Goal: Transaction & Acquisition: Book appointment/travel/reservation

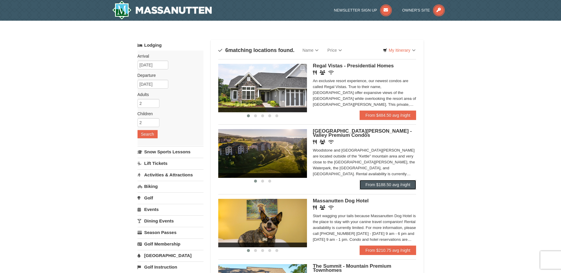
click at [393, 186] on link "From $188.50 avg /night" at bounding box center [388, 184] width 57 height 9
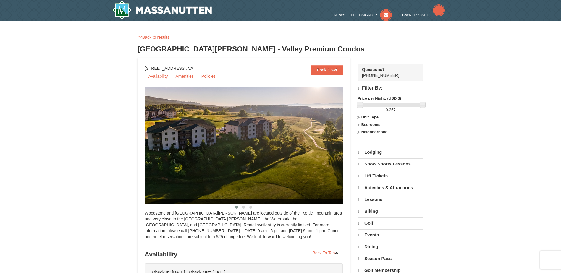
select select "10"
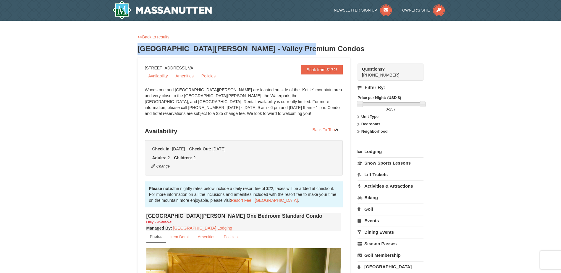
drag, startPoint x: 137, startPoint y: 47, endPoint x: 326, endPoint y: 45, distance: 189.0
click at [326, 45] on h3 "[GEOGRAPHIC_DATA][PERSON_NAME] - Valley Premium Condos" at bounding box center [281, 49] width 286 height 12
copy h3 "[GEOGRAPHIC_DATA][PERSON_NAME] - Valley Premium Condos"
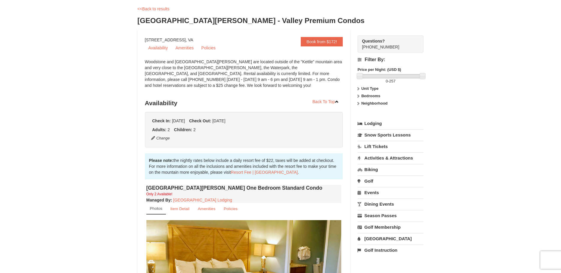
scroll to position [89, 0]
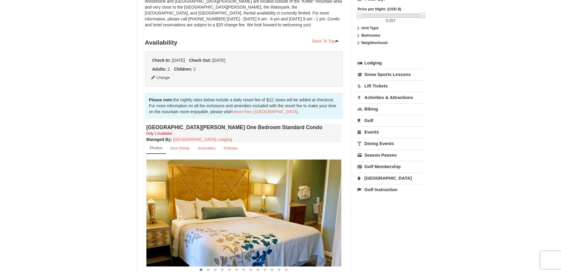
click at [359, 41] on icon at bounding box center [358, 43] width 4 height 4
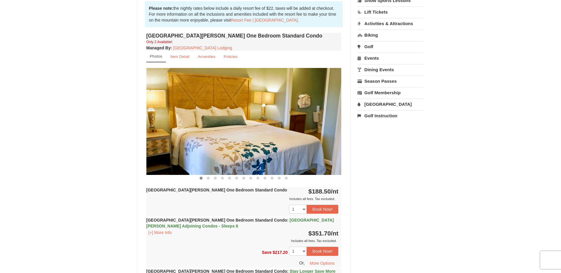
scroll to position [148, 0]
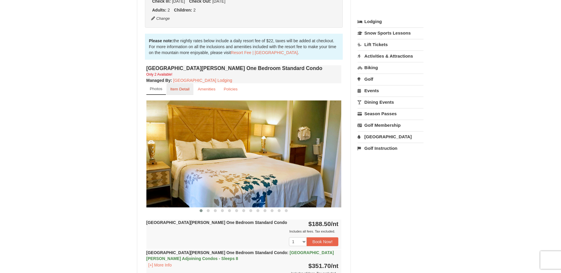
click at [184, 91] on small "Item Detail" at bounding box center [179, 89] width 19 height 4
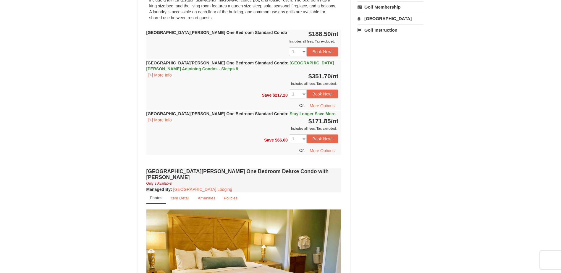
scroll to position [414, 0]
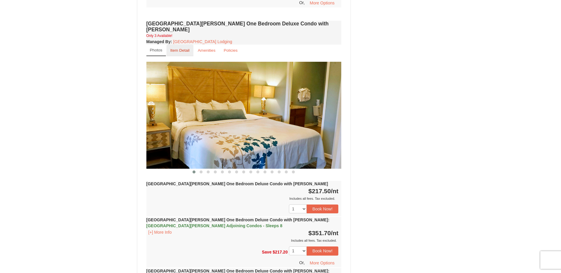
click at [186, 48] on small "Item Detail" at bounding box center [179, 50] width 19 height 4
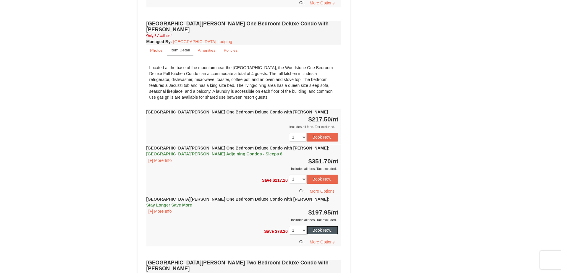
click at [324, 226] on button "Book Now!" at bounding box center [323, 230] width 32 height 9
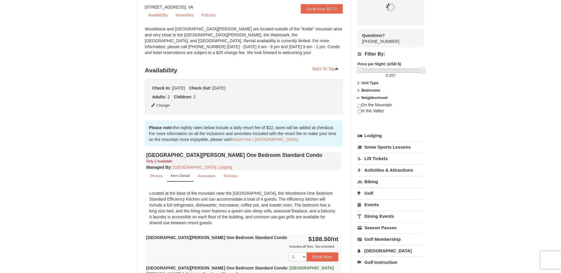
scroll to position [58, 0]
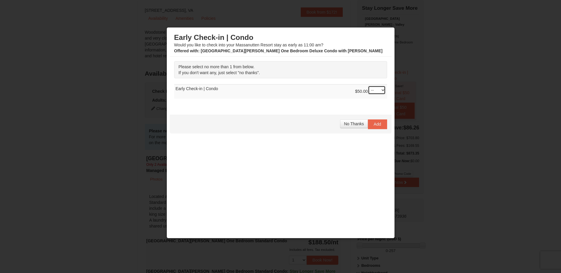
click at [374, 89] on select "-- 01" at bounding box center [377, 90] width 18 height 9
select select "1"
click at [368, 86] on select "-- 01" at bounding box center [377, 90] width 18 height 9
click at [374, 126] on span "Add" at bounding box center [377, 124] width 7 height 5
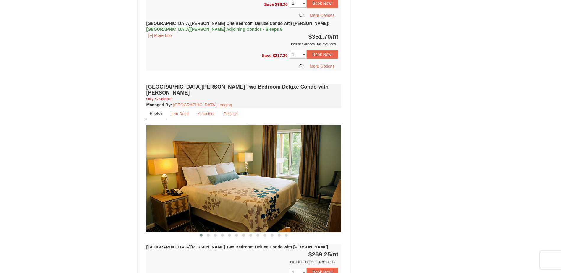
scroll to position [620, 0]
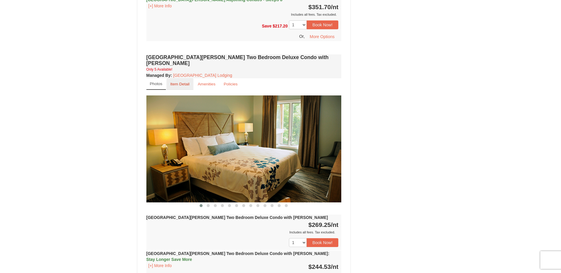
click at [187, 78] on link "Item Detail" at bounding box center [180, 84] width 27 height 12
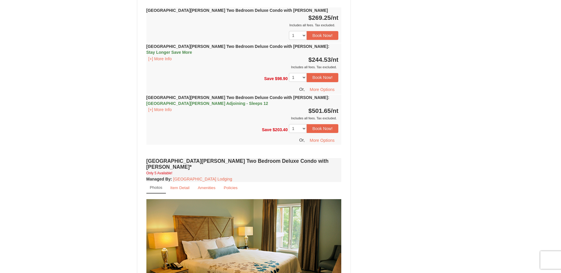
scroll to position [827, 0]
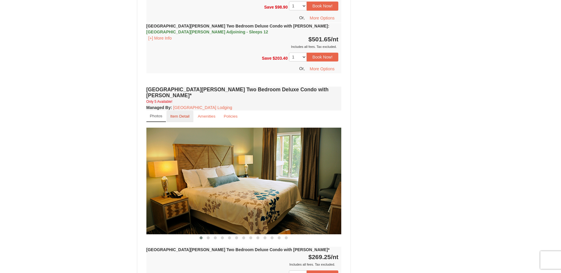
click at [181, 114] on small "Item Detail" at bounding box center [179, 116] width 19 height 4
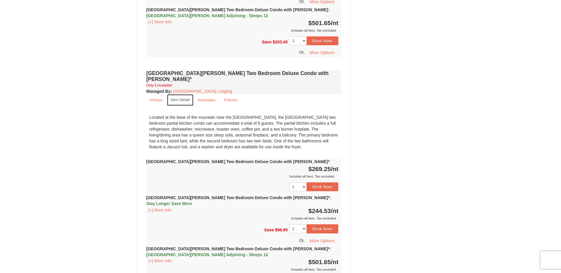
scroll to position [856, 0]
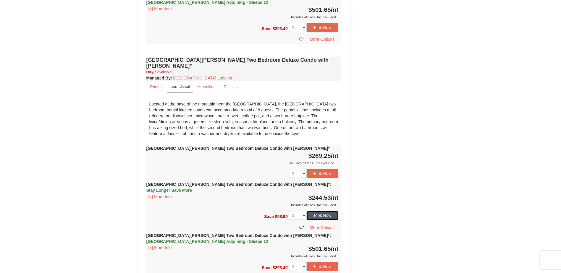
click at [324, 211] on button "Book Now!" at bounding box center [323, 215] width 32 height 9
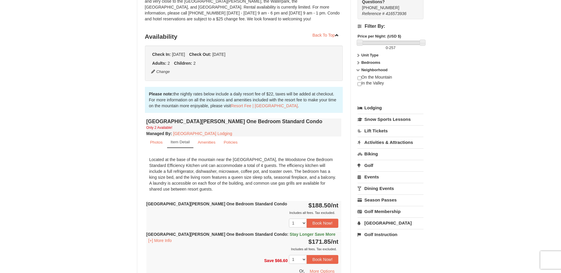
scroll to position [58, 0]
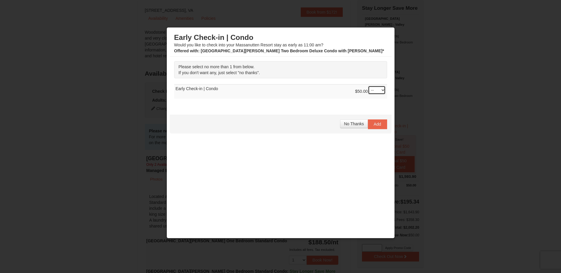
click at [379, 93] on select "-- 01" at bounding box center [377, 90] width 18 height 9
select select "1"
click at [368, 86] on select "-- 01" at bounding box center [377, 90] width 18 height 9
click at [374, 125] on span "Add" at bounding box center [377, 124] width 7 height 5
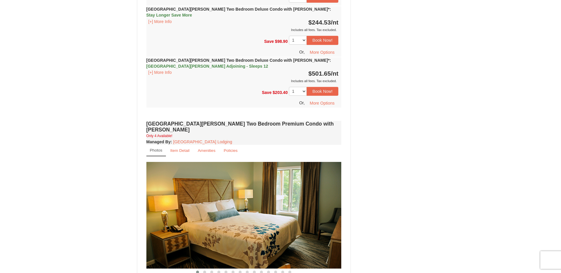
scroll to position [1034, 0]
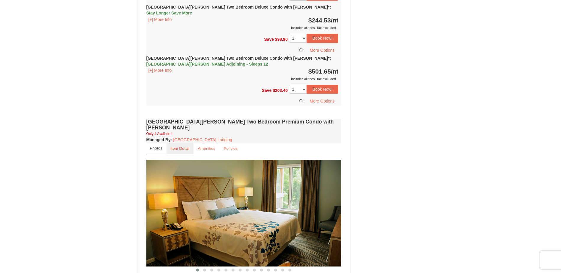
click at [185, 146] on small "Item Detail" at bounding box center [179, 148] width 19 height 4
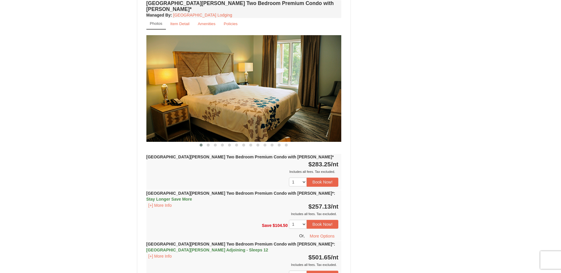
scroll to position [1359, 0]
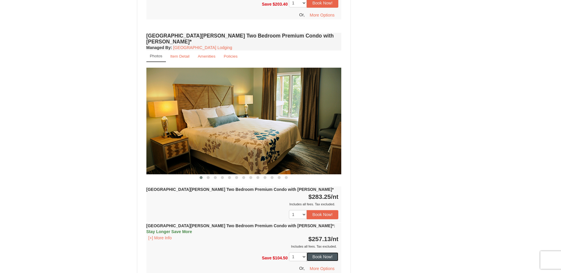
click at [323, 253] on button "Book Now!" at bounding box center [323, 257] width 32 height 9
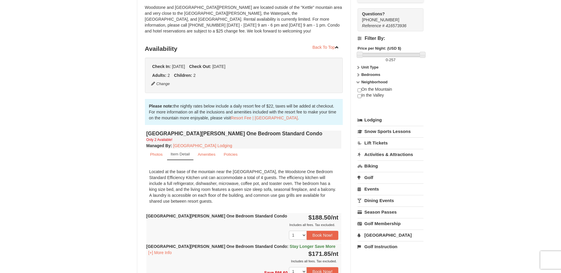
scroll to position [58, 0]
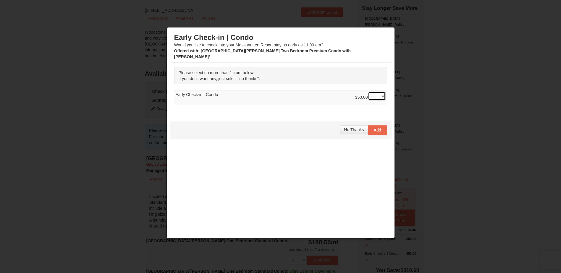
drag, startPoint x: 380, startPoint y: 91, endPoint x: 379, endPoint y: 94, distance: 3.5
click at [380, 92] on select "-- 01" at bounding box center [377, 96] width 18 height 9
select select "1"
click at [368, 92] on select "-- 01" at bounding box center [377, 96] width 18 height 9
click at [378, 125] on button "Add" at bounding box center [377, 129] width 19 height 9
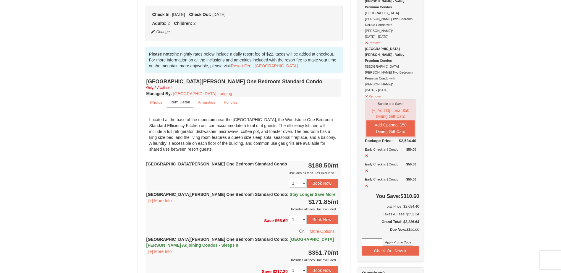
scroll to position [146, 0]
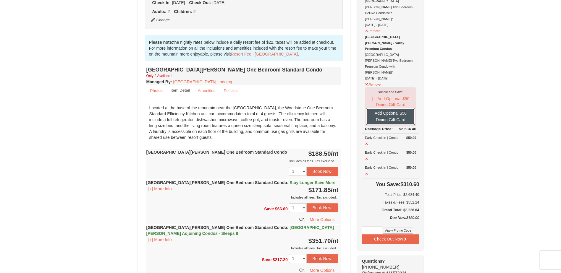
click at [389, 109] on button "Add Optional $50 Dining Gift Card" at bounding box center [390, 117] width 48 height 16
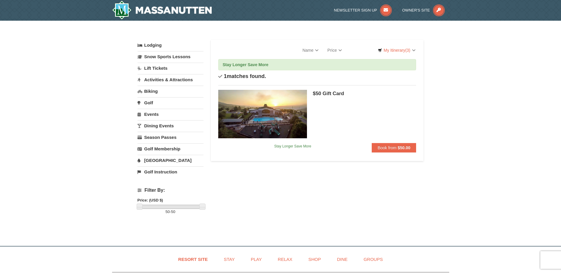
click at [152, 159] on link "[GEOGRAPHIC_DATA]" at bounding box center [171, 160] width 66 height 11
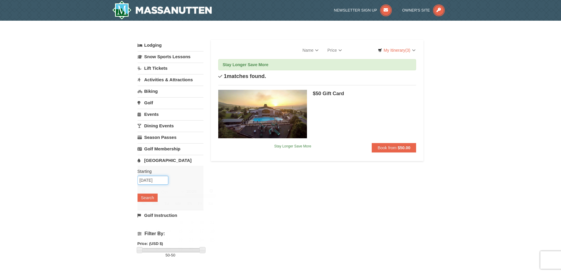
click at [152, 180] on input "10/08/2025" at bounding box center [153, 180] width 31 height 9
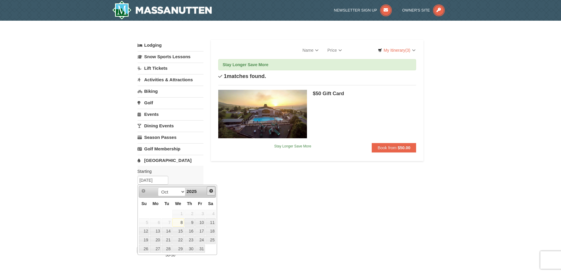
click at [210, 191] on span "Next" at bounding box center [211, 191] width 5 height 5
click at [204, 249] on link "28" at bounding box center [200, 249] width 10 height 8
type input "11/28/2025"
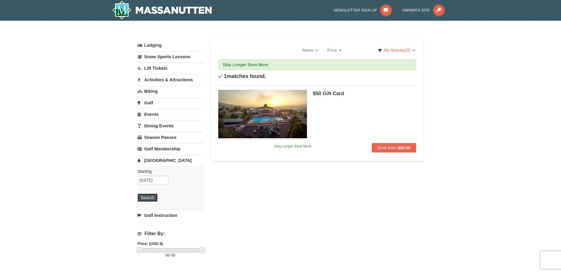
click at [147, 201] on button "Search" at bounding box center [148, 198] width 20 height 8
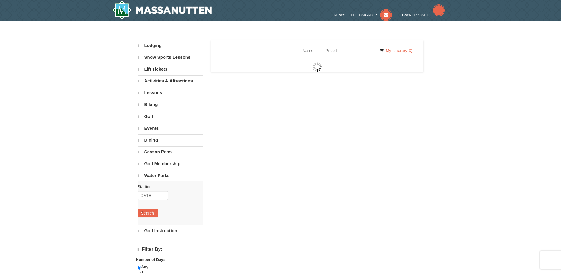
select select "10"
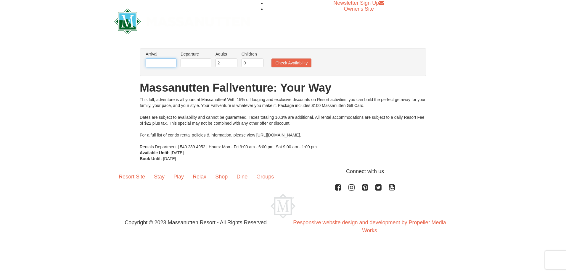
click at [171, 62] on input "text" at bounding box center [161, 63] width 31 height 9
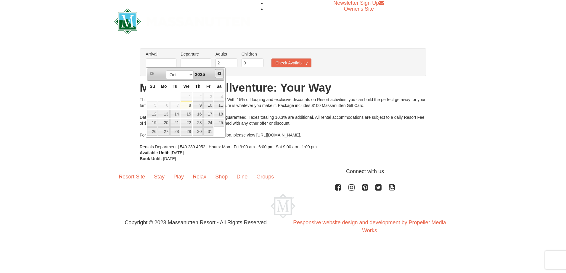
click at [219, 75] on span "Next" at bounding box center [219, 73] width 5 height 5
click at [189, 133] on link "26" at bounding box center [186, 131] width 12 height 8
type input "[DATE]"
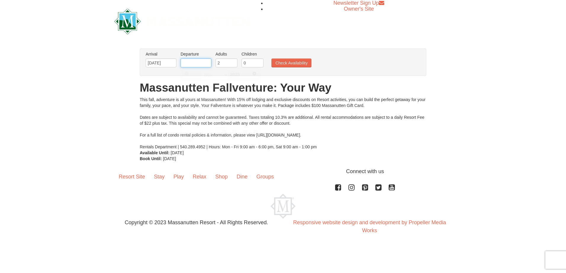
click at [199, 65] on input "text" at bounding box center [195, 63] width 31 height 9
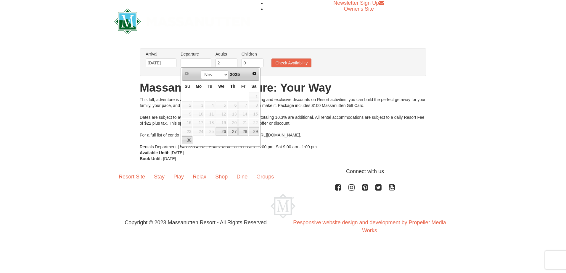
click at [189, 139] on link "30" at bounding box center [187, 140] width 10 height 8
type input "11/30/2025"
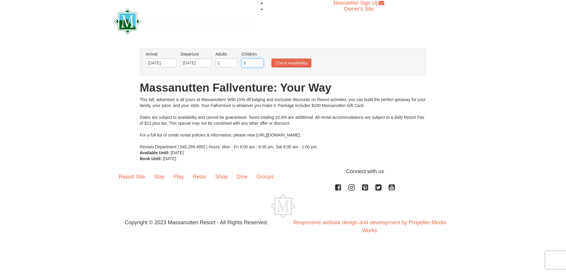
click at [251, 63] on input "0" at bounding box center [252, 63] width 22 height 9
click at [259, 60] on input "1" at bounding box center [252, 63] width 22 height 9
type input "2"
click at [260, 61] on input "2" at bounding box center [252, 63] width 22 height 9
click at [287, 64] on button "Check Availability" at bounding box center [291, 63] width 40 height 9
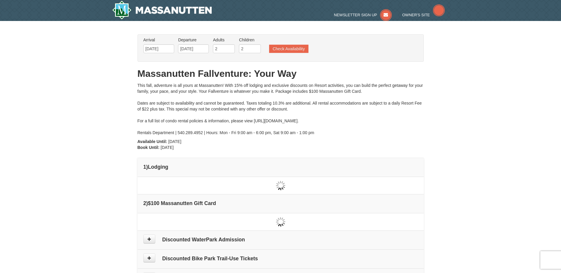
type input "[DATE]"
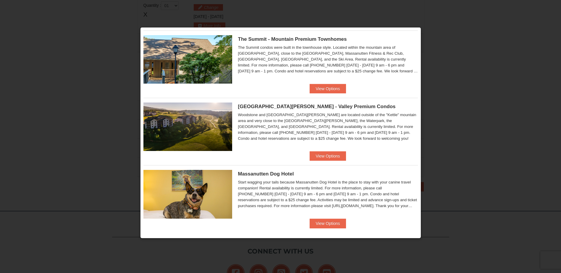
scroll to position [218, 0]
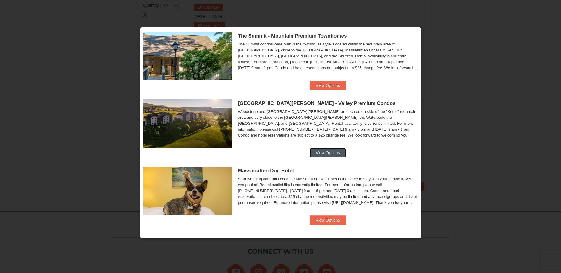
click at [313, 155] on button "View Options" at bounding box center [328, 152] width 36 height 9
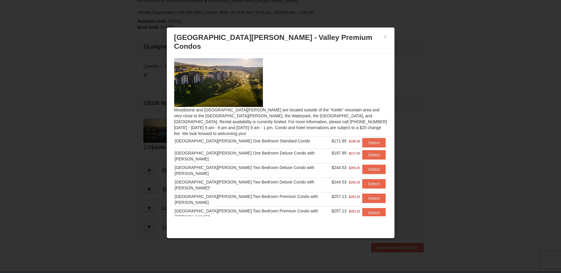
scroll to position [113, 0]
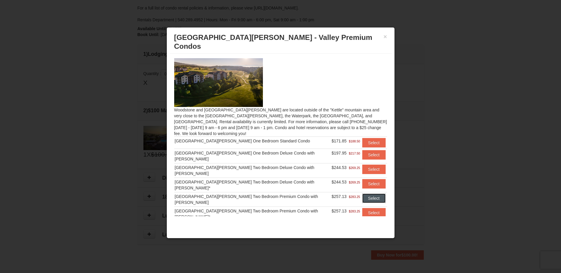
click at [364, 194] on button "Select" at bounding box center [373, 198] width 23 height 9
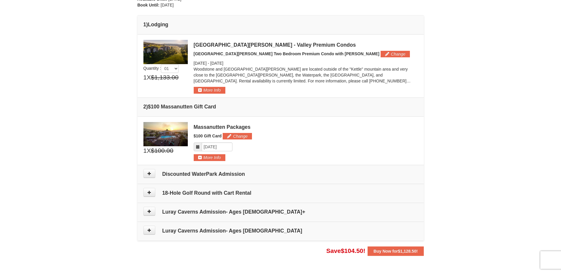
scroll to position [172, 0]
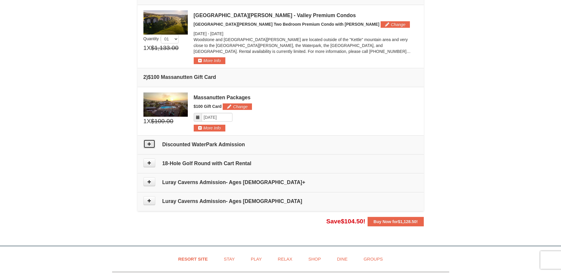
drag, startPoint x: 149, startPoint y: 145, endPoint x: 146, endPoint y: 148, distance: 4.6
click at [149, 145] on icon at bounding box center [149, 144] width 4 height 4
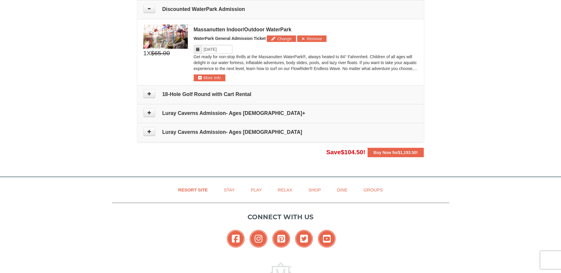
scroll to position [278, 0]
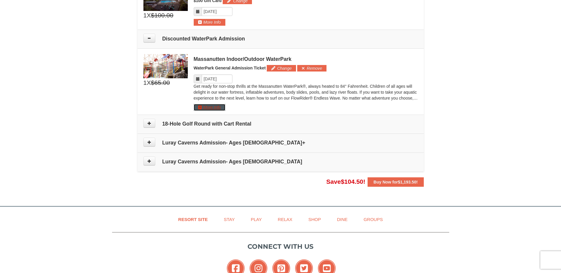
click at [217, 108] on button "More Info" at bounding box center [210, 107] width 32 height 7
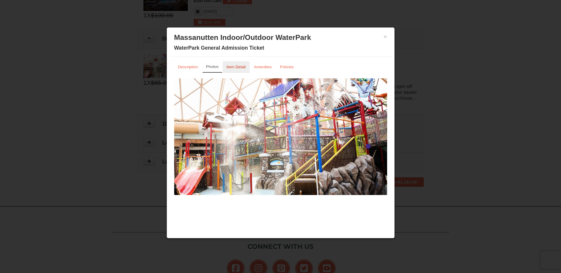
click at [230, 64] on link "Item Detail" at bounding box center [236, 67] width 27 height 12
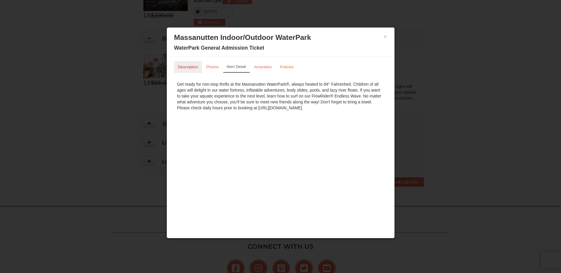
click at [193, 68] on small "Description" at bounding box center [188, 67] width 20 height 4
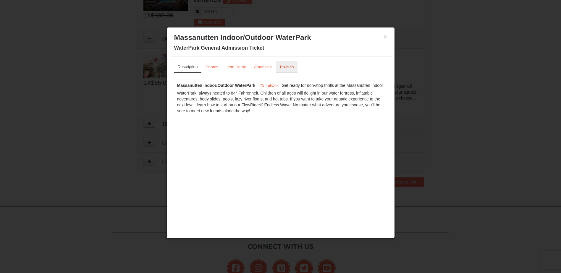
click at [286, 65] on small "Policies" at bounding box center [287, 67] width 14 height 4
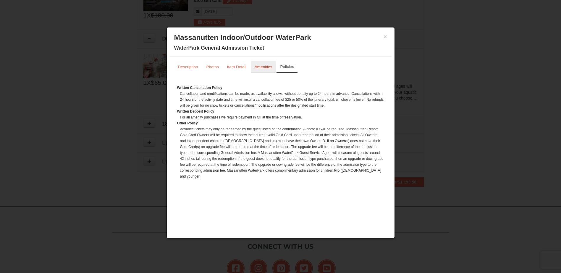
click at [259, 68] on small "Amenities" at bounding box center [264, 67] width 18 height 4
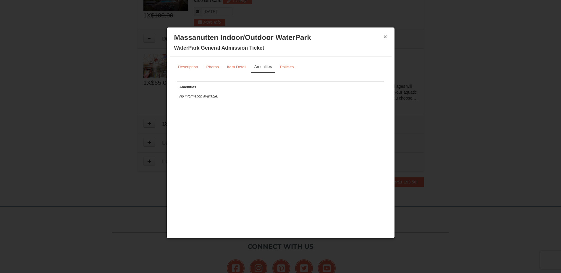
click at [384, 39] on button "×" at bounding box center [386, 37] width 4 height 6
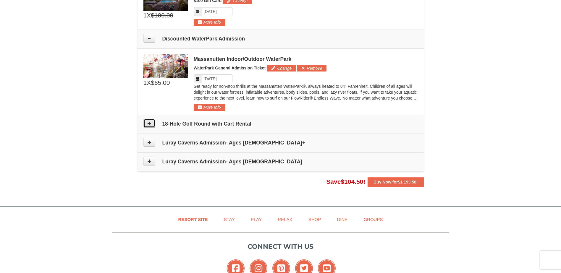
click at [151, 125] on icon at bounding box center [149, 123] width 4 height 4
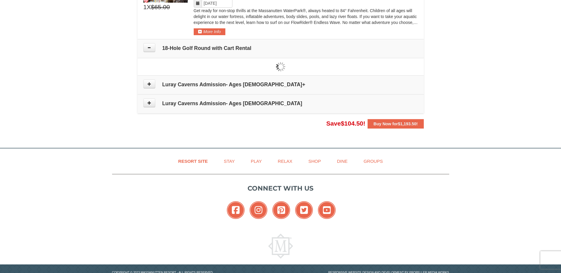
scroll to position [370, 0]
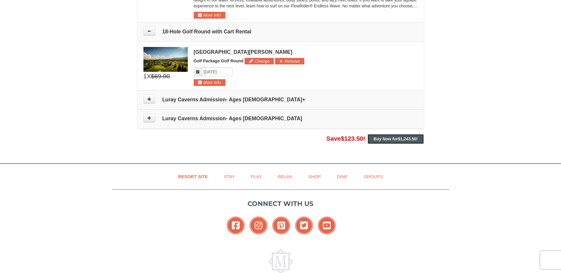
click at [391, 141] on strong "Buy Now for $1,243.50 !" at bounding box center [396, 139] width 44 height 5
click at [396, 141] on strong "Buy Now for $1,243.50 !" at bounding box center [396, 139] width 44 height 5
click at [494, 169] on div "Resort Site Stay Play Relax Shop Dine Groups Connect with us Facebook Instagram…" at bounding box center [280, 231] width 561 height 135
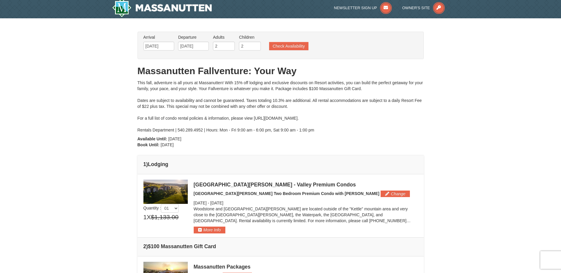
scroll to position [0, 0]
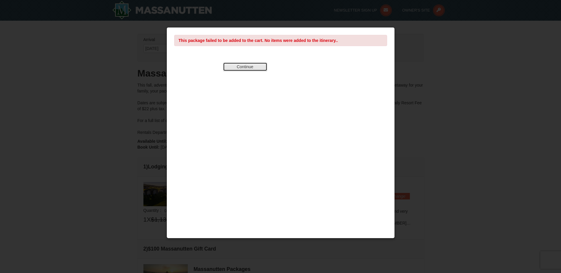
click at [258, 68] on button "Continue" at bounding box center [245, 66] width 44 height 9
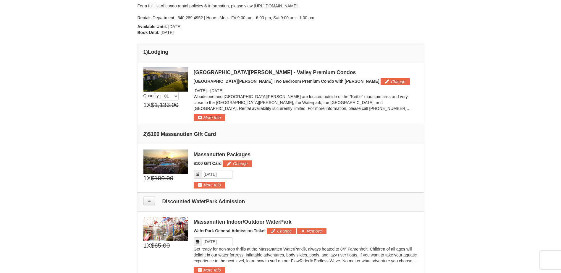
scroll to position [118, 0]
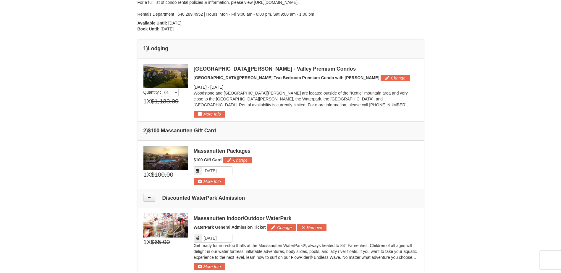
click at [199, 172] on icon at bounding box center [198, 171] width 4 height 4
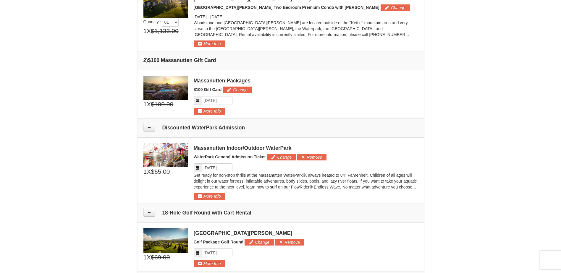
scroll to position [207, 0]
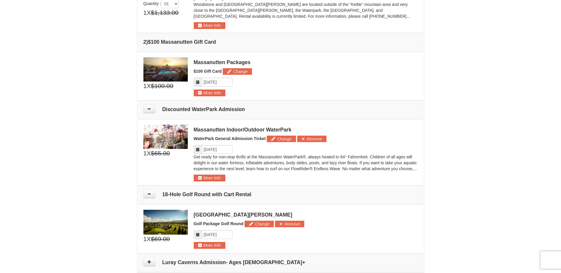
click at [200, 151] on icon at bounding box center [198, 150] width 4 height 4
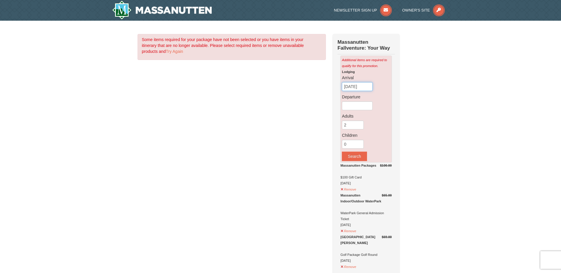
click at [367, 89] on input "[DATE]" at bounding box center [357, 86] width 31 height 9
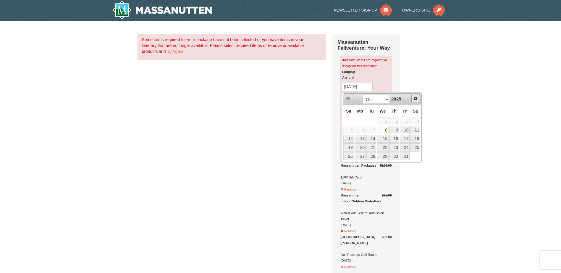
click at [417, 99] on span "Next" at bounding box center [415, 98] width 5 height 5
click at [385, 156] on link "26" at bounding box center [383, 156] width 12 height 8
type input "[DATE]"
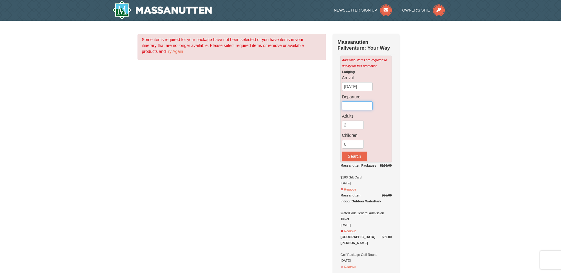
click at [362, 103] on input "text" at bounding box center [357, 105] width 31 height 9
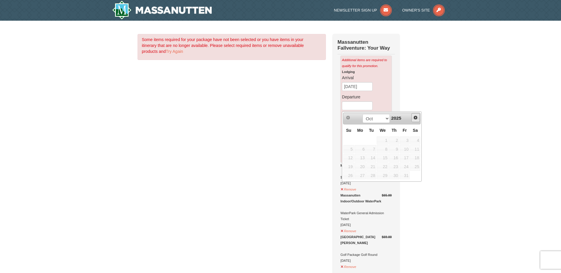
click at [416, 117] on span "Next" at bounding box center [415, 117] width 5 height 5
click at [346, 185] on link "30" at bounding box center [348, 184] width 10 height 8
type input "11/30/2025"
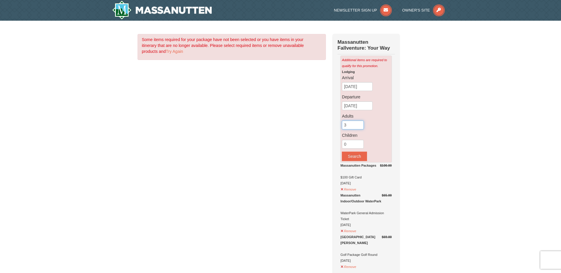
click at [358, 124] on input "3" at bounding box center [353, 125] width 22 height 9
click at [360, 125] on input "4" at bounding box center [353, 125] width 22 height 9
drag, startPoint x: 360, startPoint y: 125, endPoint x: 357, endPoint y: 131, distance: 6.9
type input "5"
click at [359, 125] on input "5" at bounding box center [353, 125] width 22 height 9
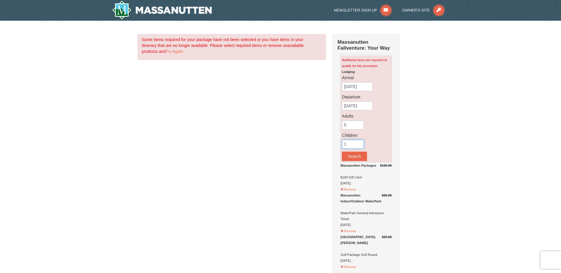
click at [357, 144] on input "1" at bounding box center [353, 144] width 22 height 9
click at [358, 144] on input "2" at bounding box center [353, 144] width 22 height 9
click at [358, 144] on input "3" at bounding box center [353, 144] width 22 height 9
type input "4"
click at [358, 144] on input "4" at bounding box center [353, 144] width 22 height 9
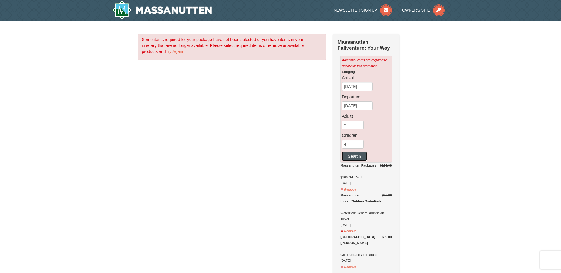
click at [359, 158] on button "Search" at bounding box center [354, 156] width 25 height 9
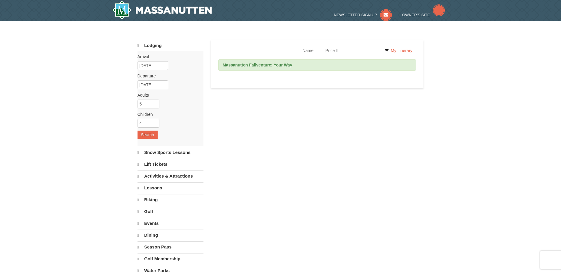
select select "10"
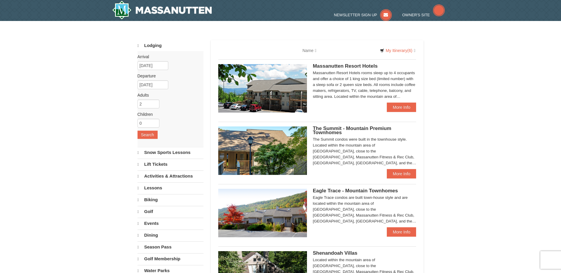
select select "10"
